Goal: Use online tool/utility: Utilize a website feature to perform a specific function

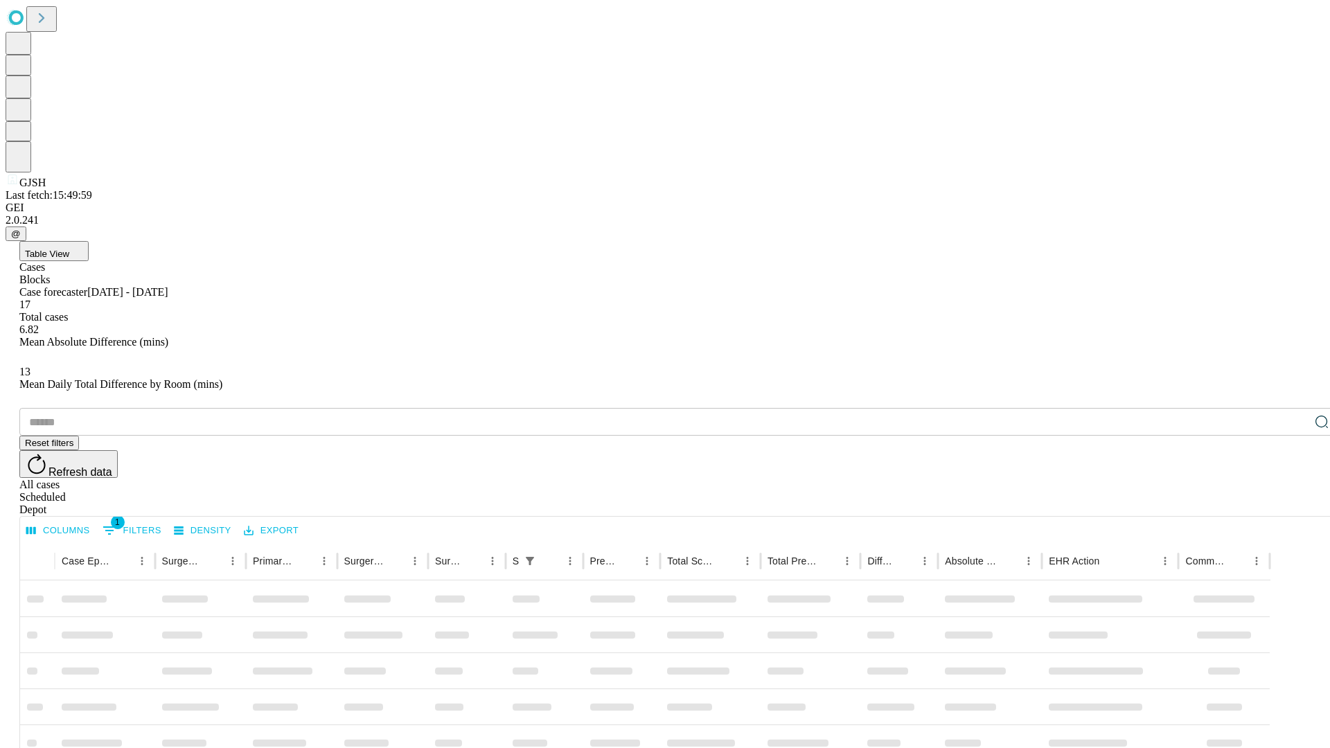
click at [69, 249] on span "Table View" at bounding box center [47, 254] width 44 height 10
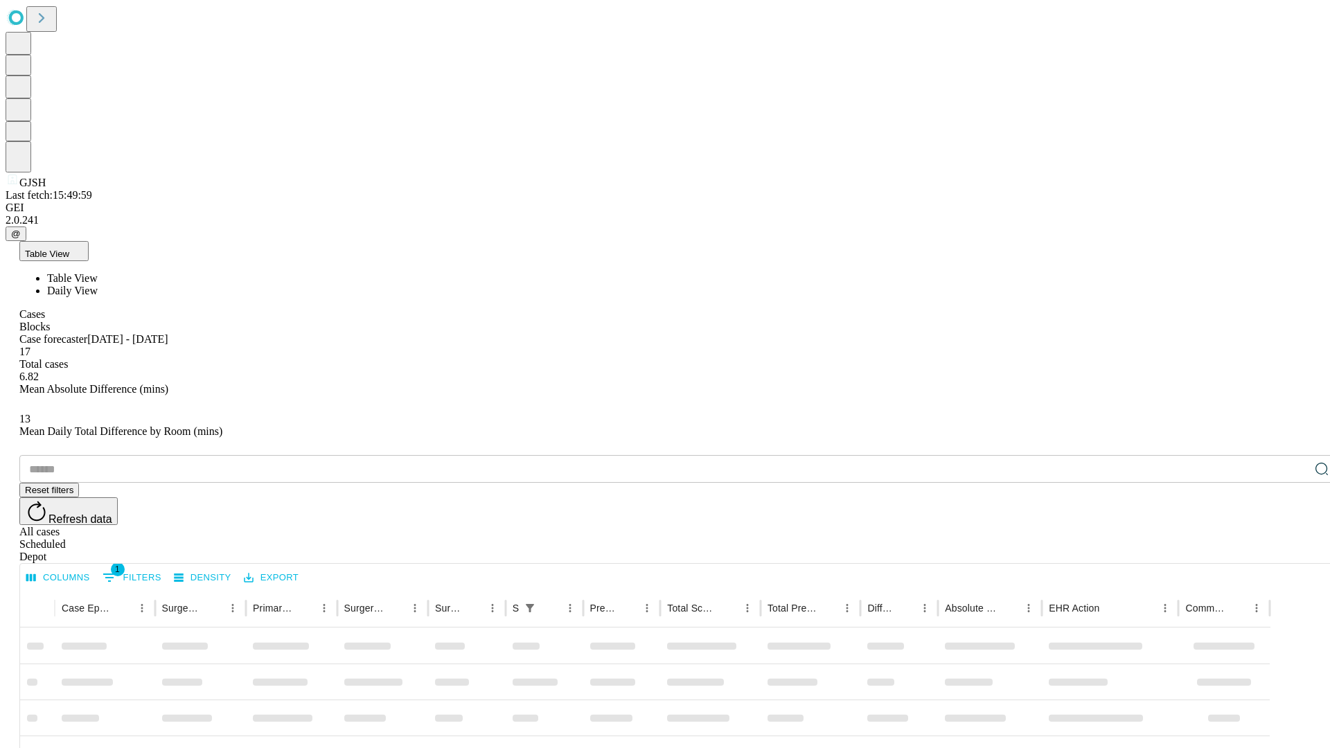
click at [98, 285] on span "Daily View" at bounding box center [72, 291] width 51 height 12
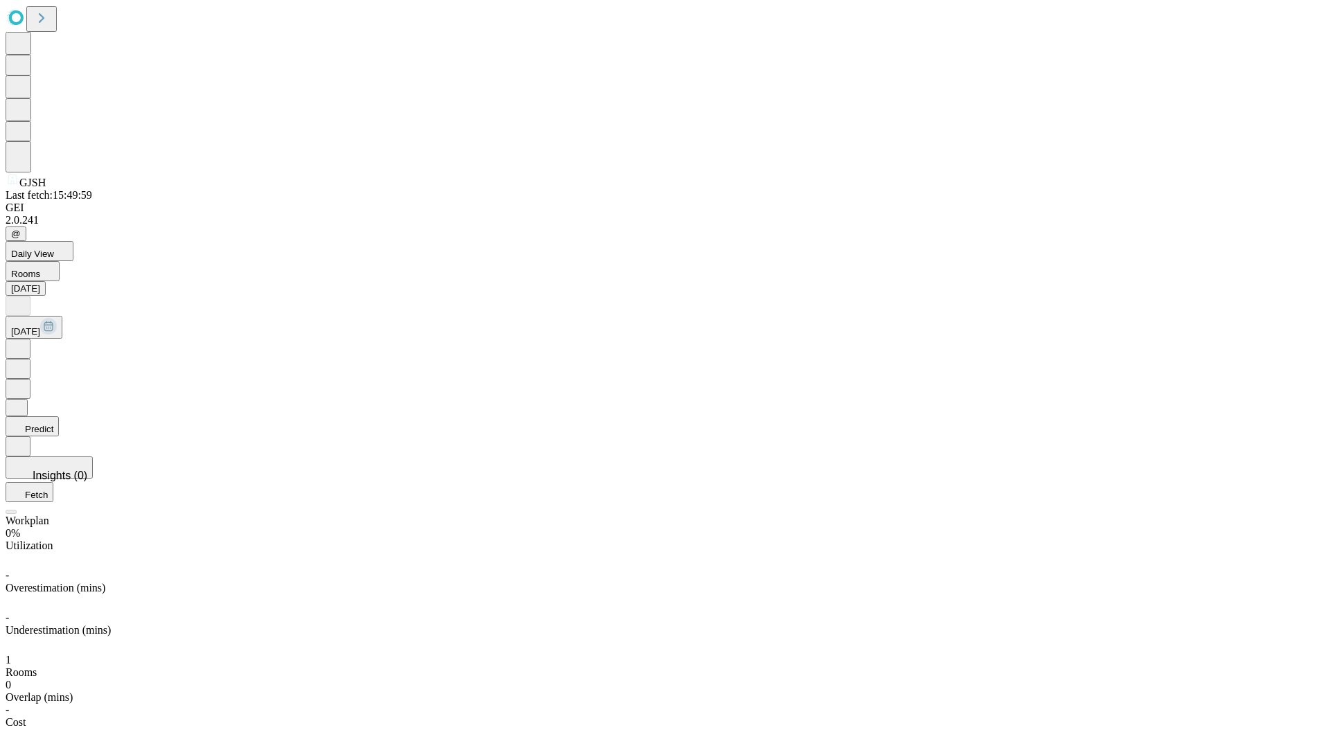
click at [59, 416] on button "Predict" at bounding box center [32, 426] width 53 height 20
